Goal: Task Accomplishment & Management: Manage account settings

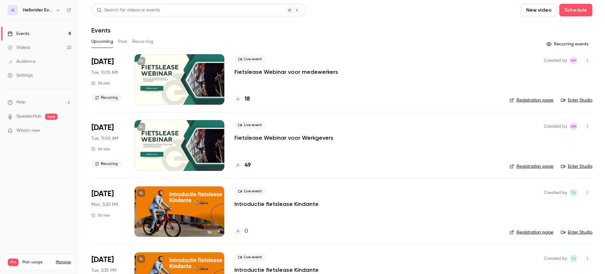
click at [270, 70] on p "Fietslease Webinar voor medewerkers" at bounding box center [286, 72] width 104 height 8
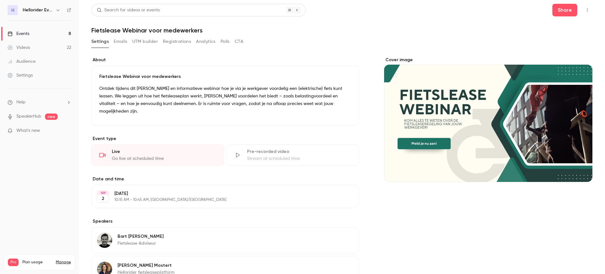
click at [170, 42] on button "Registrations" at bounding box center [177, 42] width 28 height 10
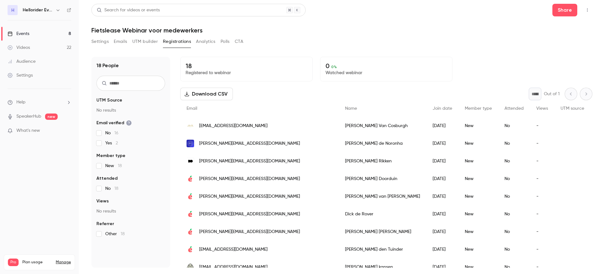
click at [150, 39] on button "UTM builder" at bounding box center [145, 42] width 26 height 10
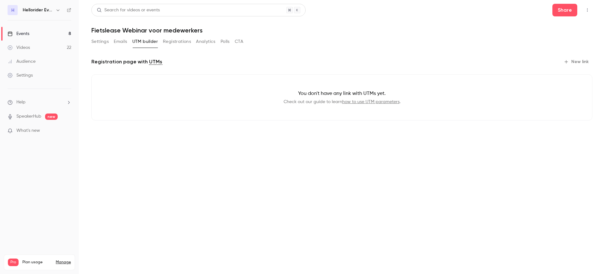
click at [118, 39] on button "Emails" at bounding box center [120, 42] width 13 height 10
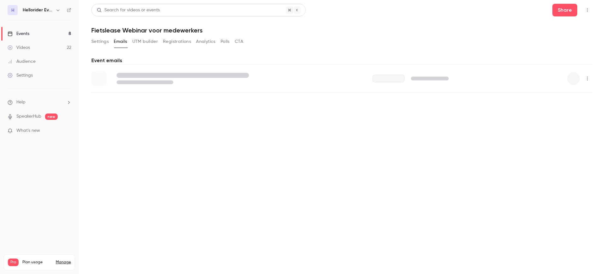
click at [102, 41] on button "Settings" at bounding box center [99, 42] width 17 height 10
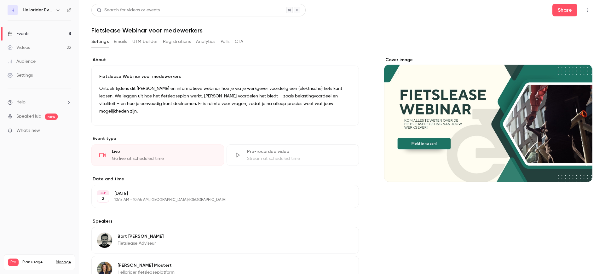
click at [40, 33] on link "Events 8" at bounding box center [39, 34] width 79 height 14
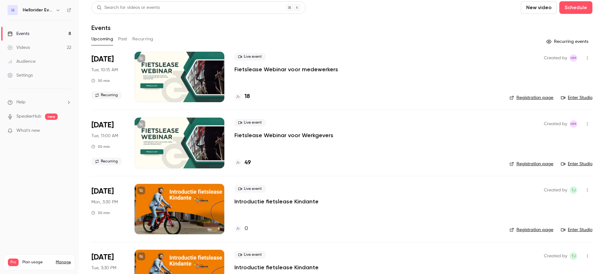
scroll to position [2, 0]
